Goal: Task Accomplishment & Management: Use online tool/utility

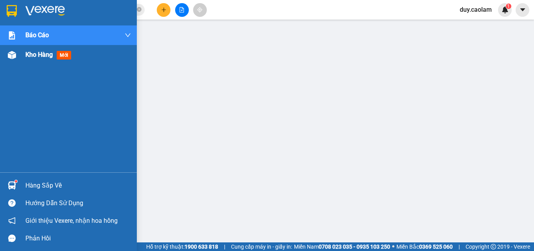
click at [23, 56] on div "Kho hàng mới" at bounding box center [68, 55] width 137 height 20
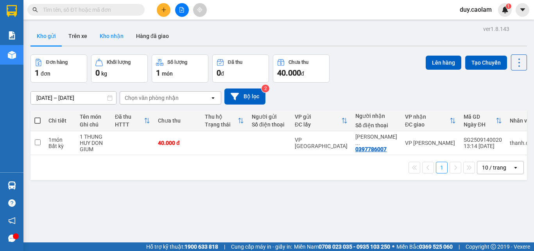
click at [104, 34] on button "Kho nhận" at bounding box center [111, 36] width 36 height 19
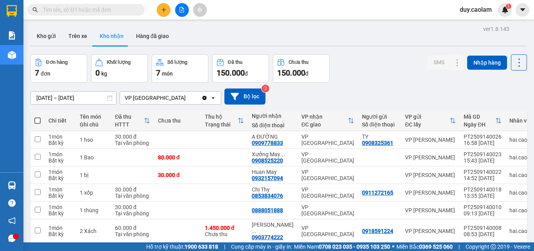
click at [102, 38] on button "Kho nhận" at bounding box center [111, 36] width 36 height 19
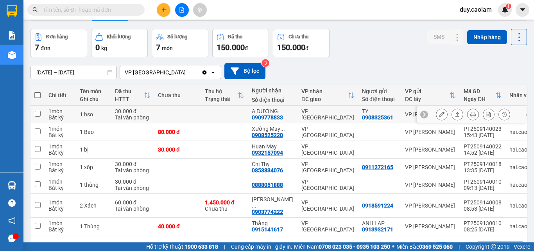
scroll to position [39, 0]
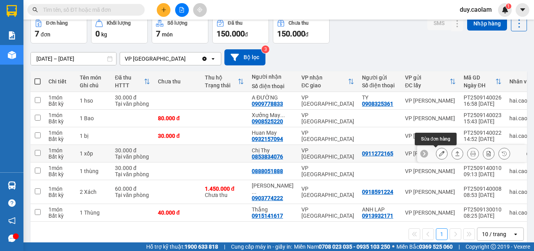
click at [439, 153] on icon at bounding box center [441, 152] width 5 height 5
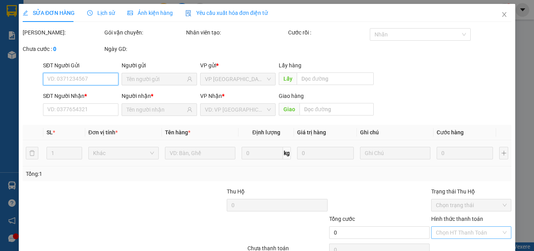
type input "0911272165"
type input "0853834076"
type input "Chị Thy"
type input "30.000"
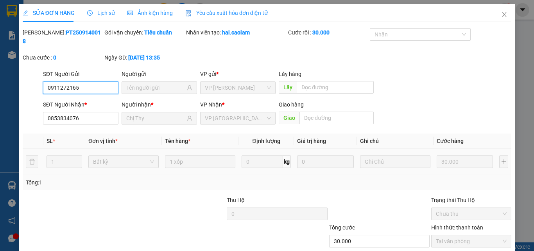
scroll to position [40, 0]
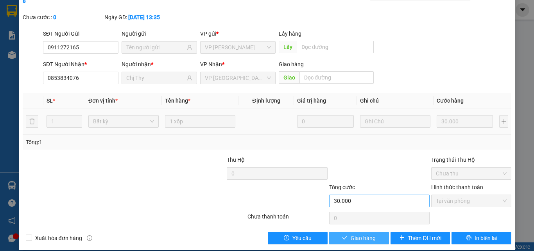
drag, startPoint x: 369, startPoint y: 226, endPoint x: 384, endPoint y: 190, distance: 38.9
click at [369, 233] on span "Giao hàng" at bounding box center [363, 237] width 25 height 9
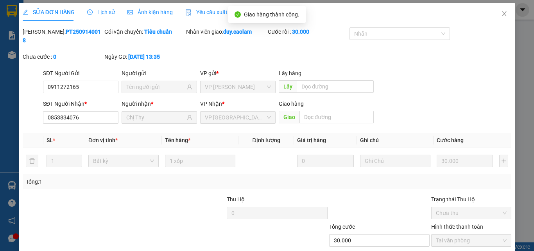
scroll to position [0, 0]
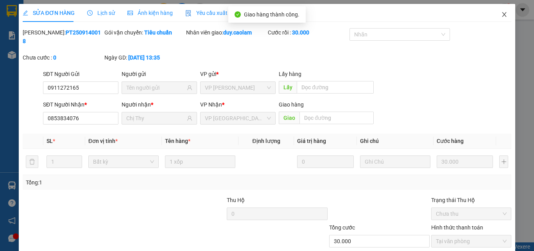
click at [501, 14] on icon "close" at bounding box center [504, 14] width 6 height 6
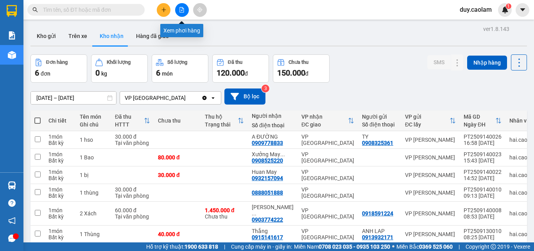
click at [185, 8] on button at bounding box center [182, 10] width 14 height 14
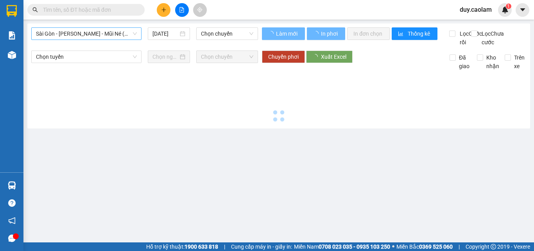
type input "[DATE]"
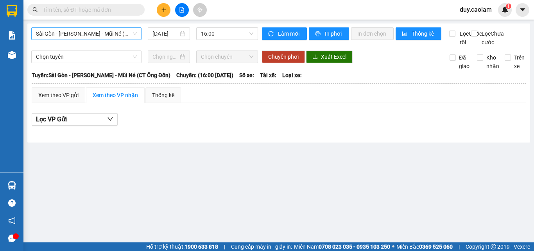
click at [86, 34] on span "Sài Gòn - [PERSON_NAME] - Mũi Né (CT Ông Đồn)" at bounding box center [86, 34] width 101 height 12
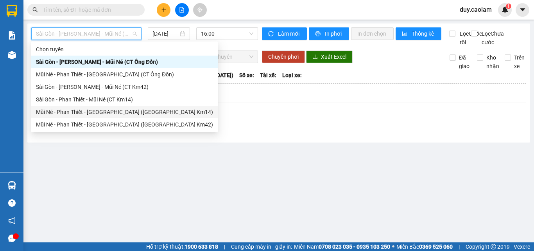
click at [67, 111] on div "Mũi Né - Phan Thiết - [GEOGRAPHIC_DATA] ([GEOGRAPHIC_DATA] Km14)" at bounding box center [124, 111] width 177 height 9
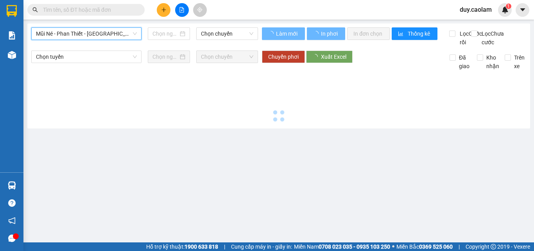
type input "[DATE]"
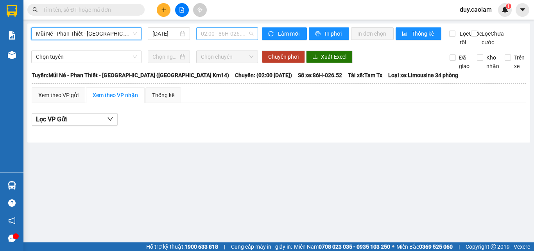
click at [223, 36] on span "02:00 - 86H-026.52" at bounding box center [227, 34] width 52 height 12
click at [61, 35] on span "Mũi Né - Phan Thiết - [GEOGRAPHIC_DATA] ([GEOGRAPHIC_DATA] Km14)" at bounding box center [86, 34] width 101 height 12
click at [219, 47] on div "Mũi Né - Phan Thiết - [GEOGRAPHIC_DATA] ([GEOGRAPHIC_DATA] Km14) [DATE] 02:00 -…" at bounding box center [144, 36] width 227 height 19
click at [102, 34] on span "Mũi Né - Phan Thiết - [GEOGRAPHIC_DATA] ([GEOGRAPHIC_DATA] Km14)" at bounding box center [86, 34] width 101 height 12
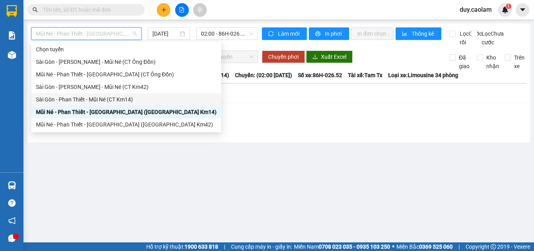
click at [70, 99] on div "Sài Gòn - Phan Thiết - Mũi Né (CT Km14)" at bounding box center [126, 99] width 181 height 9
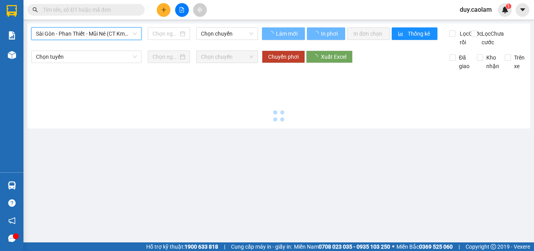
type input "[DATE]"
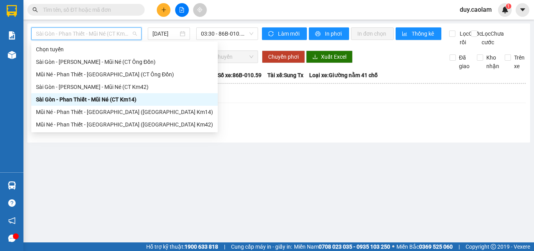
click at [89, 36] on span "Sài Gòn - Phan Thiết - Mũi Né (CT Km14)" at bounding box center [86, 34] width 101 height 12
click at [79, 113] on div "Mũi Né - Phan Thiết - [GEOGRAPHIC_DATA] ([GEOGRAPHIC_DATA] Km14)" at bounding box center [124, 111] width 177 height 9
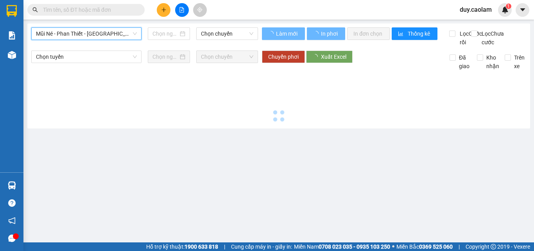
type input "[DATE]"
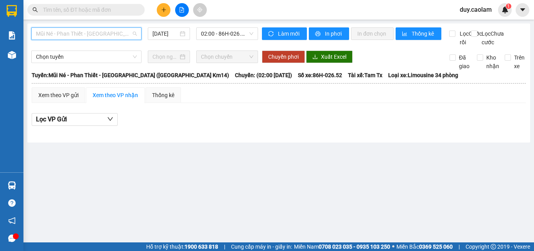
click at [126, 34] on span "Mũi Né - Phan Thiết - [GEOGRAPHIC_DATA] ([GEOGRAPHIC_DATA] Km14)" at bounding box center [86, 34] width 101 height 12
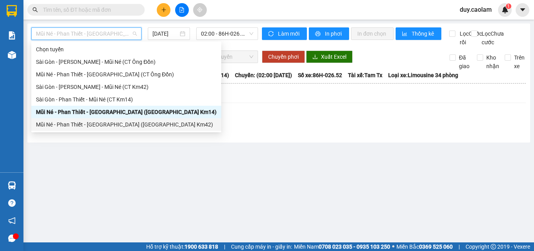
click at [101, 120] on div "Mũi Né - Phan Thiết - [GEOGRAPHIC_DATA] ([GEOGRAPHIC_DATA] Km42)" at bounding box center [126, 124] width 190 height 13
type input "[DATE]"
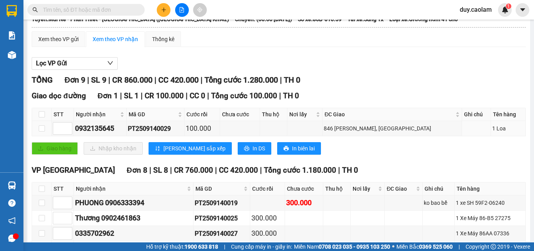
scroll to position [180, 0]
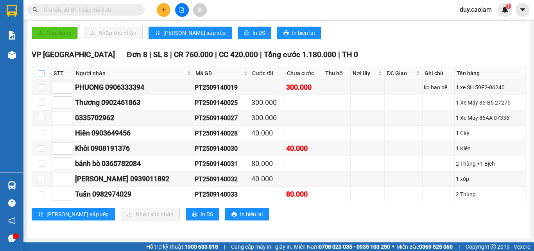
click at [43, 71] on input "checkbox" at bounding box center [42, 73] width 6 height 6
checkbox input "true"
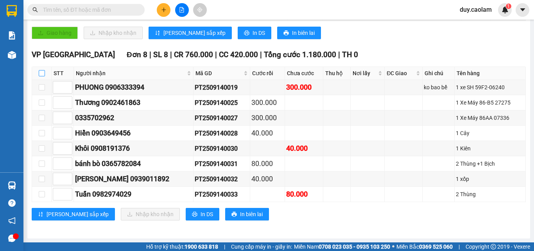
checkbox input "true"
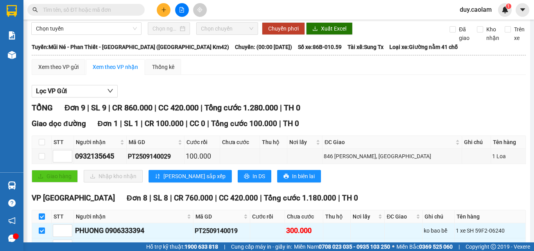
scroll to position [23, 0]
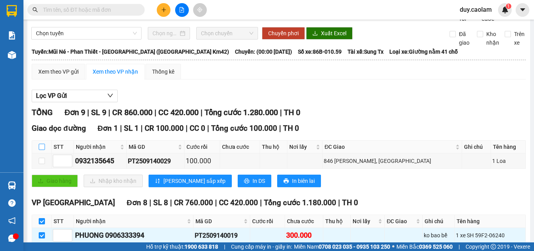
click at [41, 150] on input "checkbox" at bounding box center [42, 146] width 6 height 6
checkbox input "true"
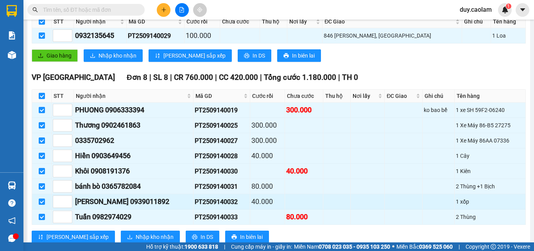
scroll to position [180, 0]
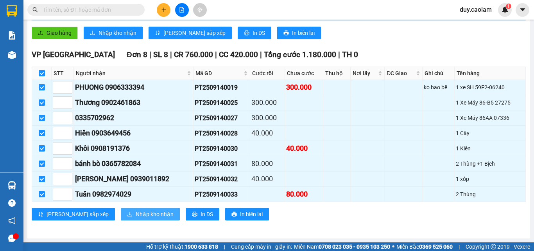
click at [136, 214] on span "Nhập kho nhận" at bounding box center [155, 214] width 38 height 9
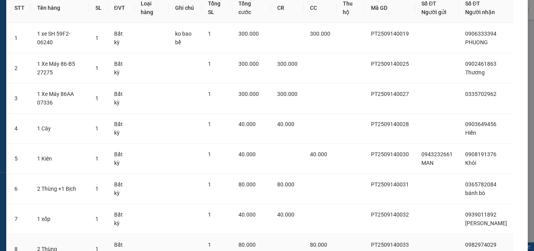
scroll to position [104, 0]
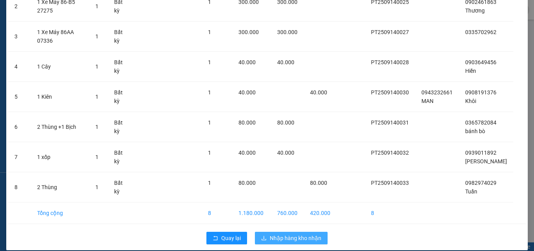
click at [304, 233] on button "Nhập hàng kho nhận" at bounding box center [291, 237] width 73 height 13
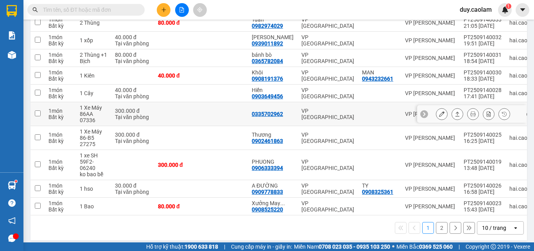
scroll to position [117, 0]
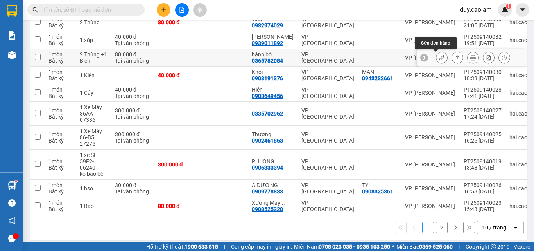
click at [439, 60] on icon at bounding box center [441, 57] width 5 height 5
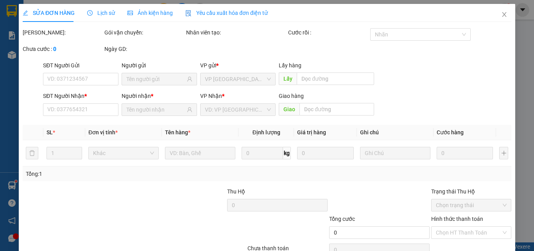
type input "0365782084"
type input "bánh bò"
type input "80.000"
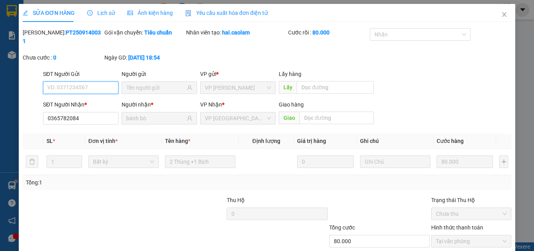
scroll to position [40, 0]
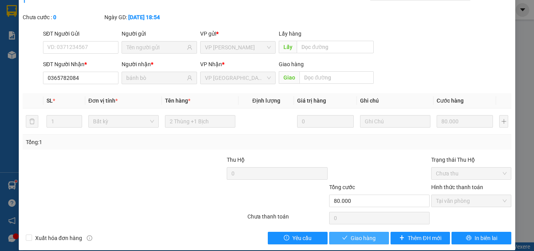
click at [352, 233] on span "Giao hàng" at bounding box center [363, 237] width 25 height 9
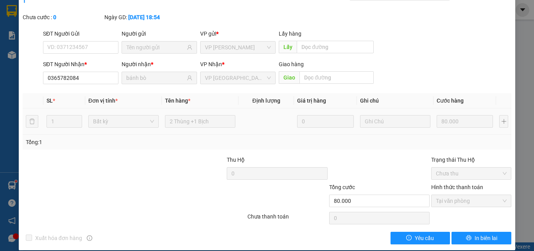
scroll to position [0, 0]
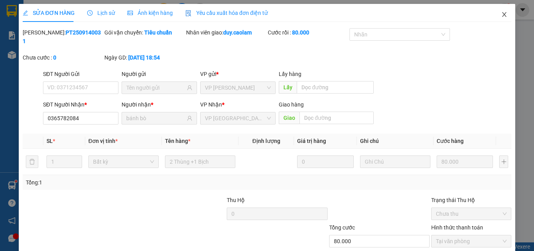
click at [501, 14] on icon "close" at bounding box center [504, 14] width 6 height 6
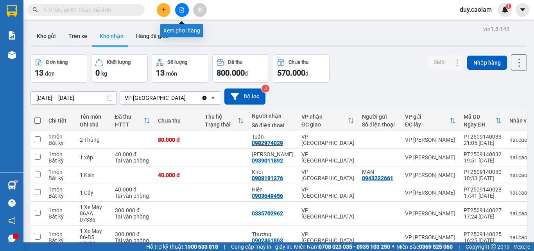
click at [181, 13] on button at bounding box center [182, 10] width 14 height 14
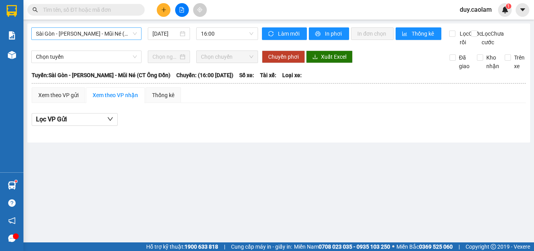
click at [114, 33] on span "Sài Gòn - [PERSON_NAME] - Mũi Né (CT Ông Đồn)" at bounding box center [86, 34] width 101 height 12
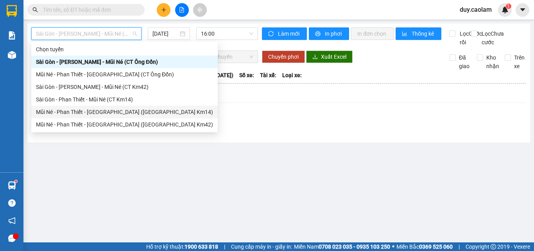
click at [89, 109] on div "Mũi Né - Phan Thiết - [GEOGRAPHIC_DATA] ([GEOGRAPHIC_DATA] Km14)" at bounding box center [124, 111] width 177 height 9
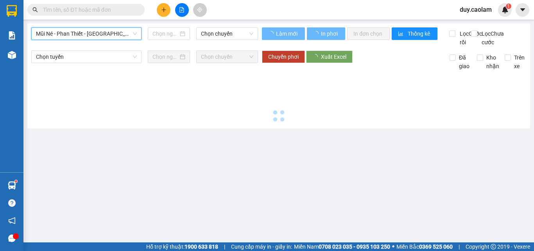
type input "[DATE]"
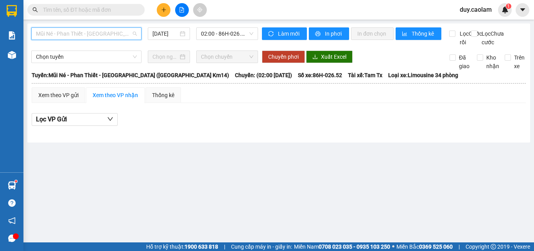
click at [114, 34] on span "Mũi Né - Phan Thiết - [GEOGRAPHIC_DATA] ([GEOGRAPHIC_DATA] Km14)" at bounding box center [86, 34] width 101 height 12
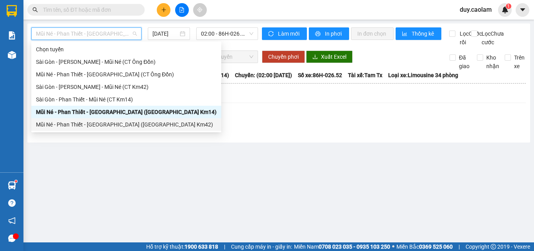
click at [82, 122] on div "Mũi Né - Phan Thiết - [GEOGRAPHIC_DATA] ([GEOGRAPHIC_DATA] Km42)" at bounding box center [126, 124] width 181 height 9
type input "[DATE]"
